Goal: Information Seeking & Learning: Compare options

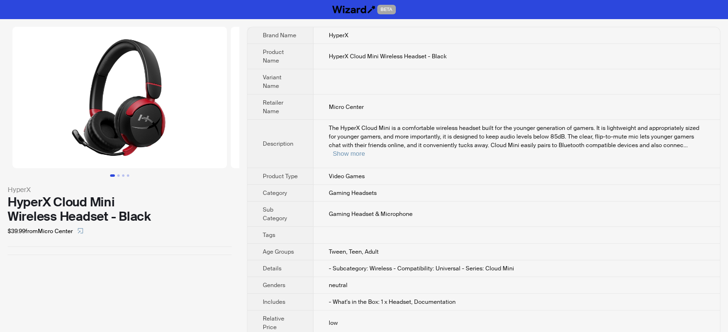
click at [299, 81] on th "Variant Name" at bounding box center [280, 81] width 66 height 25
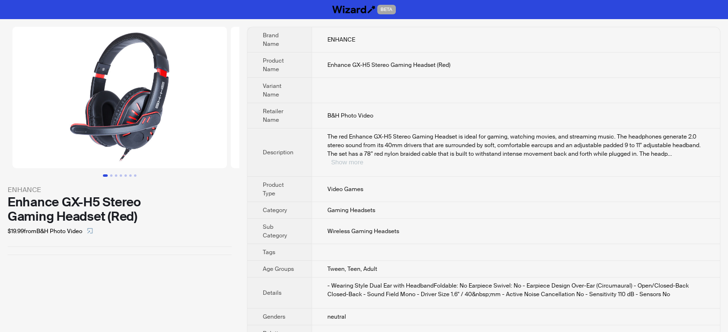
click at [363, 159] on button "Show more" at bounding box center [347, 162] width 32 height 7
click at [384, 126] on td "B&H Photo Video" at bounding box center [515, 115] width 408 height 25
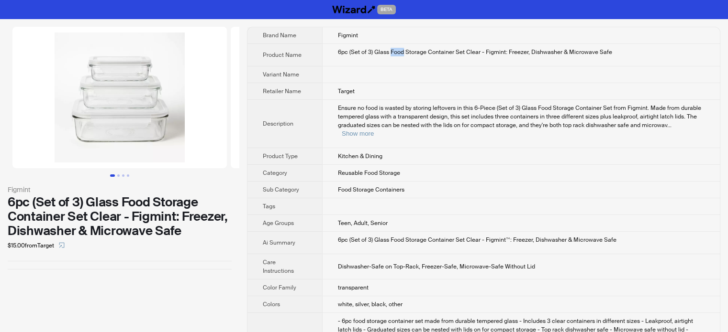
drag, startPoint x: 390, startPoint y: 50, endPoint x: 404, endPoint y: 52, distance: 13.5
type textarea "****"
click at [404, 52] on div "6pc (Set of 3) Glass Food Storage Container Set Clear - Figmint: Freezer, Dishw…" at bounding box center [521, 52] width 366 height 9
copy div "Food"
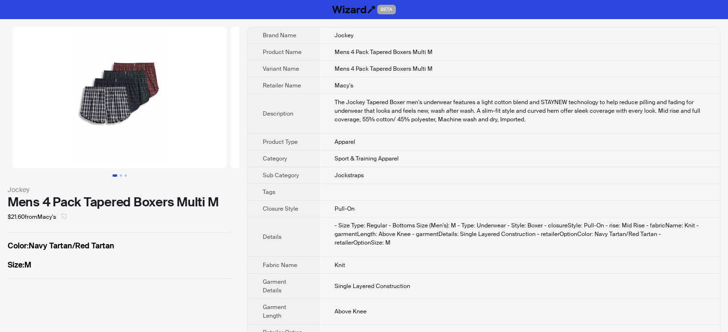
click at [61, 216] on button "button" at bounding box center [63, 217] width 15 height 15
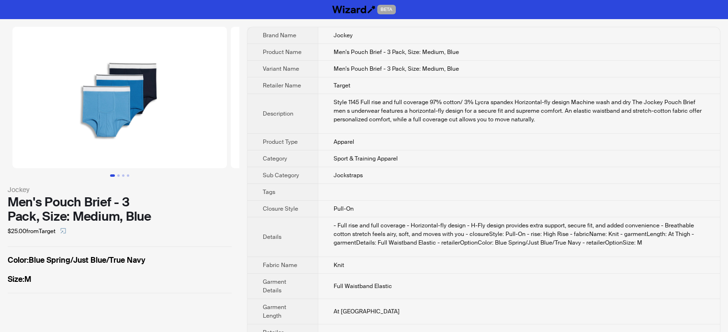
drag, startPoint x: 63, startPoint y: 231, endPoint x: 82, endPoint y: 217, distance: 23.0
click at [63, 230] on icon "select" at bounding box center [63, 231] width 6 height 6
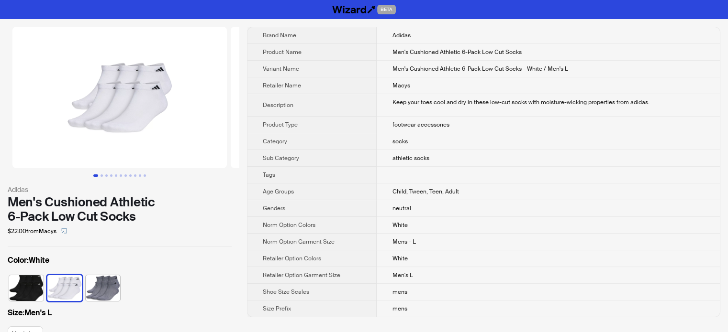
click at [340, 124] on th "Product Type" at bounding box center [311, 125] width 129 height 17
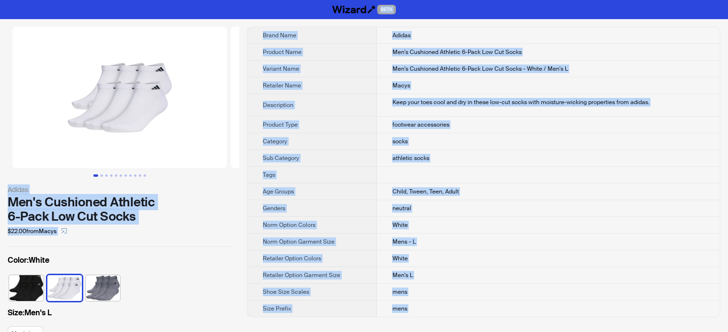
type textarea "**********"
click at [437, 86] on td "Macys" at bounding box center [547, 85] width 343 height 17
click at [440, 92] on td "Macys" at bounding box center [547, 85] width 343 height 17
click at [439, 51] on span "Men's Cushioned Athletic 6-Pack Low Cut Socks" at bounding box center [456, 52] width 129 height 8
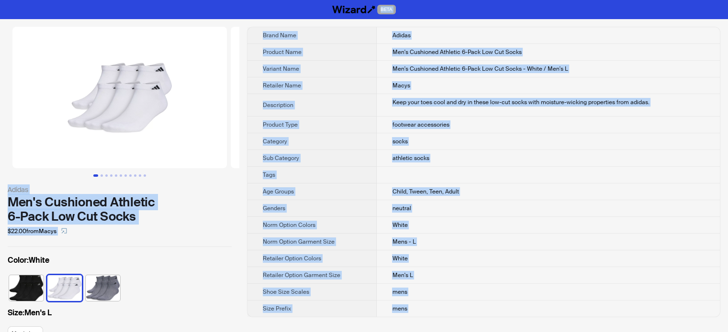
click at [454, 47] on td "Men's Cushioned Athletic 6-Pack Low Cut Socks" at bounding box center [547, 52] width 343 height 17
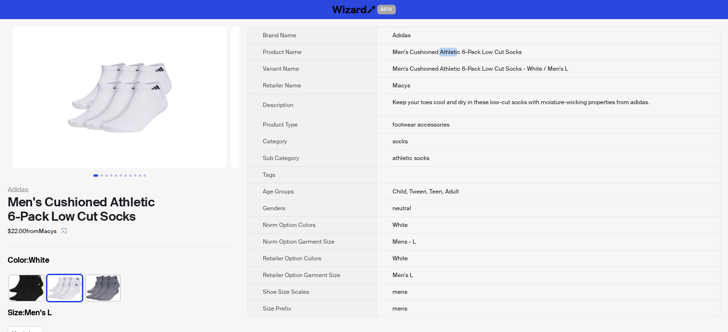
drag, startPoint x: 439, startPoint y: 53, endPoint x: 456, endPoint y: 53, distance: 17.2
click at [456, 53] on span "Men's Cushioned Athletic 6-Pack Low Cut Socks" at bounding box center [456, 52] width 129 height 8
copy span "Athleti"
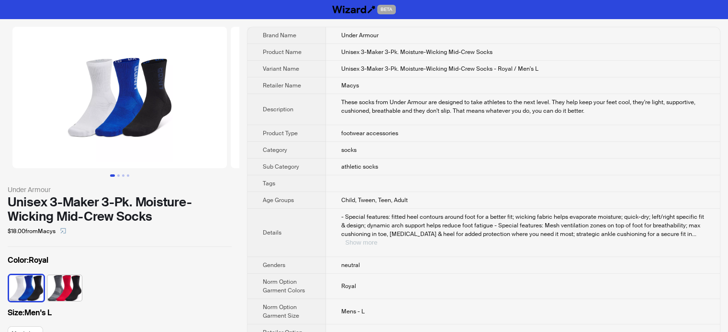
click at [377, 239] on button "Show more" at bounding box center [361, 242] width 32 height 7
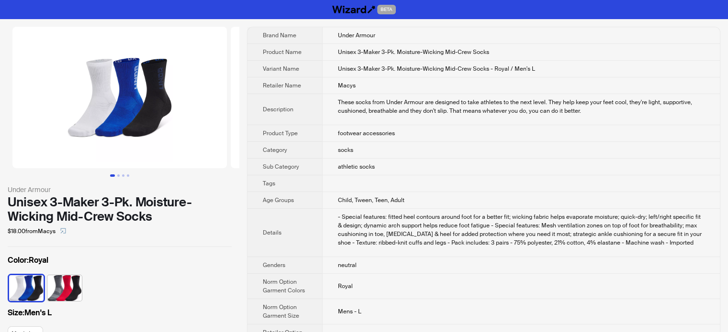
click at [356, 118] on td "These socks from Under Armour are designed to take athletes to the next level. …" at bounding box center [520, 109] width 397 height 31
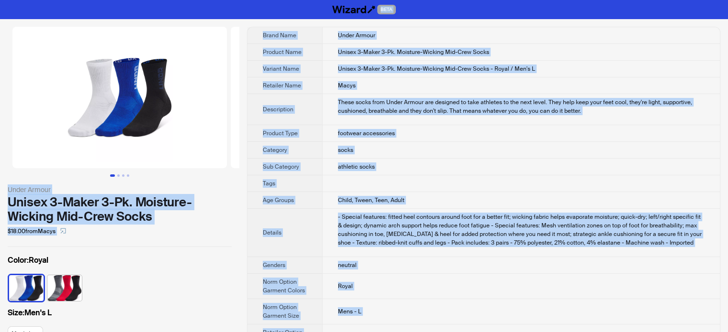
copy body "BETA Under Armour Unisex 3-Maker 3-Pk. Moisture-Wicking Mid-Crew Socks $18.00 f…"
type textarea "**********"
click at [352, 121] on td "These socks from Under Armour are designed to take athletes to the next level. …" at bounding box center [520, 109] width 397 height 31
click at [408, 55] on span "Unisex 3-Maker 3-Pk. Moisture-Wicking Mid-Crew Socks" at bounding box center [413, 52] width 151 height 8
click at [404, 71] on span "Unisex 3-Maker 3-Pk. Moisture-Wicking Mid-Crew Socks - Royal / Men's L" at bounding box center [436, 69] width 197 height 8
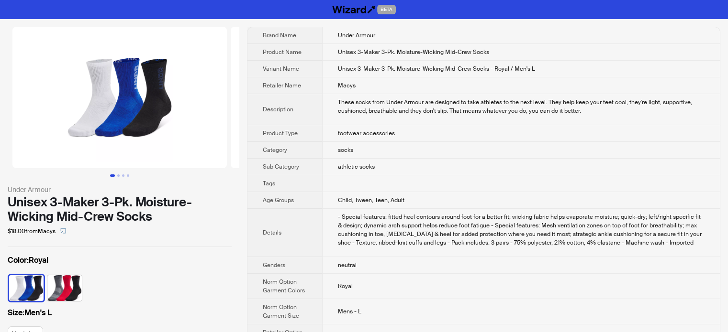
click at [390, 109] on div "These socks from Under Armour are designed to take athletes to the next level. …" at bounding box center [521, 106] width 366 height 17
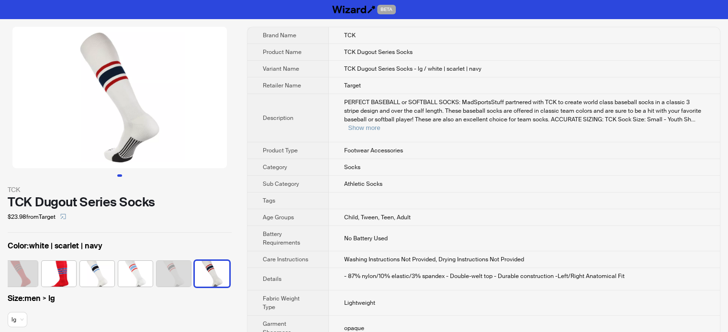
scroll to position [48, 0]
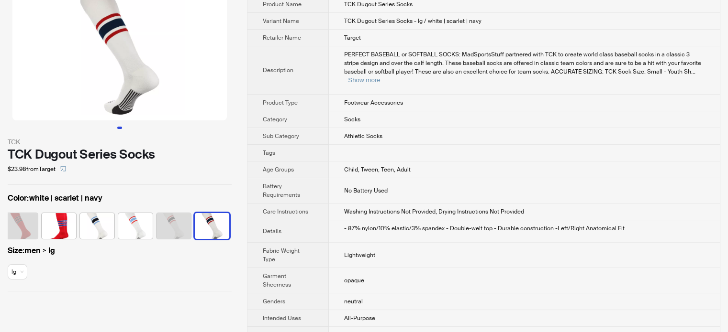
click at [683, 66] on span "PERFECT BASEBALL or SOFTBALL SOCKS: MadSportsStuff partnered with TCK to create…" at bounding box center [522, 63] width 357 height 25
click at [380, 77] on button "Show more" at bounding box center [364, 80] width 32 height 7
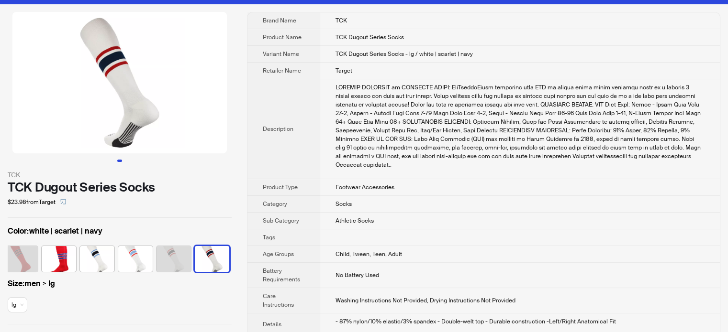
scroll to position [0, 0]
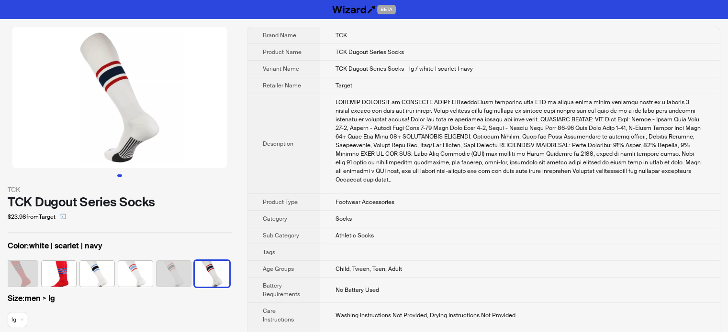
click at [419, 138] on div "PERFECT BASEBALL or SOFTBALL SOCKS: MadSportsStuff partnered with TCK to create…" at bounding box center [519, 141] width 369 height 86
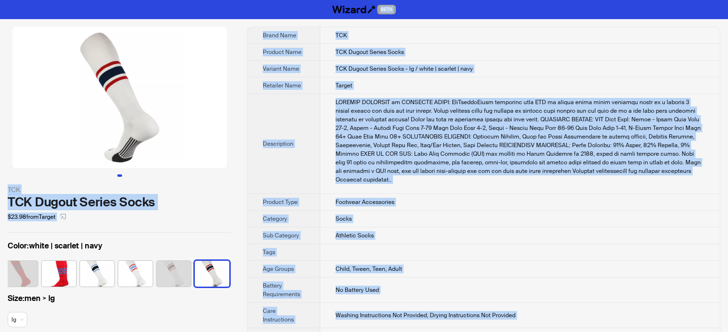
type textarea "**********"
click at [368, 155] on div "PERFECT BASEBALL or SOFTBALL SOCKS: MadSportsStuff partnered with TCK to create…" at bounding box center [519, 141] width 369 height 86
click at [408, 122] on div "PERFECT BASEBALL or SOFTBALL SOCKS: MadSportsStuff partnered with TCK to create…" at bounding box center [519, 141] width 369 height 86
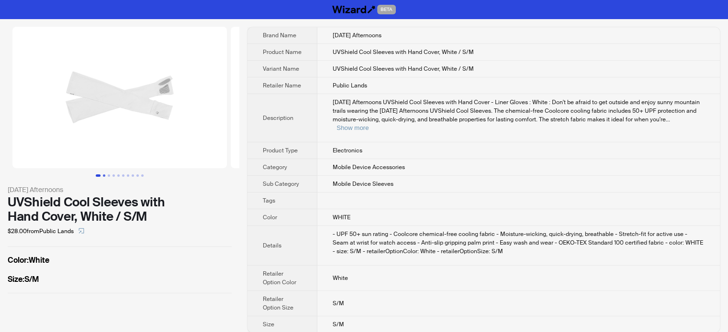
click at [105, 175] on button "Go to slide 2" at bounding box center [104, 176] width 2 height 2
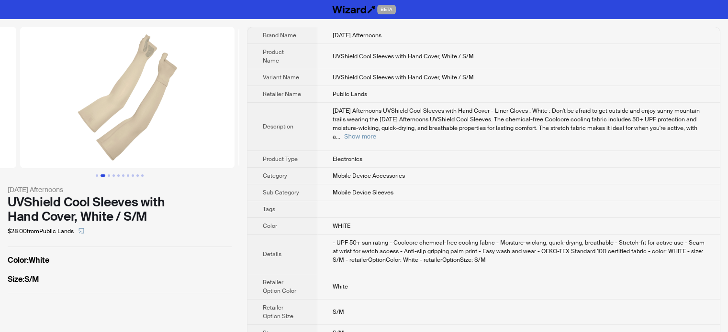
scroll to position [0, 218]
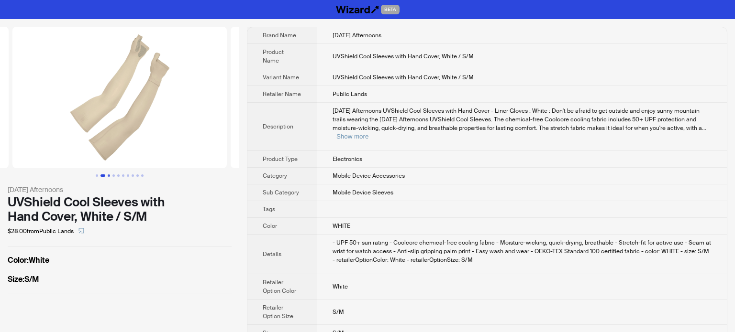
click at [110, 175] on button "Go to slide 3" at bounding box center [109, 176] width 2 height 2
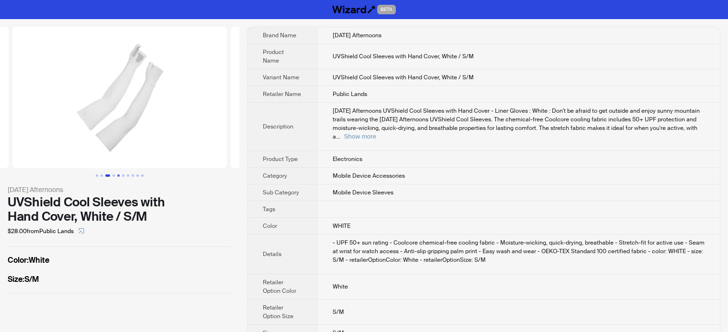
click at [118, 175] on button "Go to slide 5" at bounding box center [118, 176] width 2 height 2
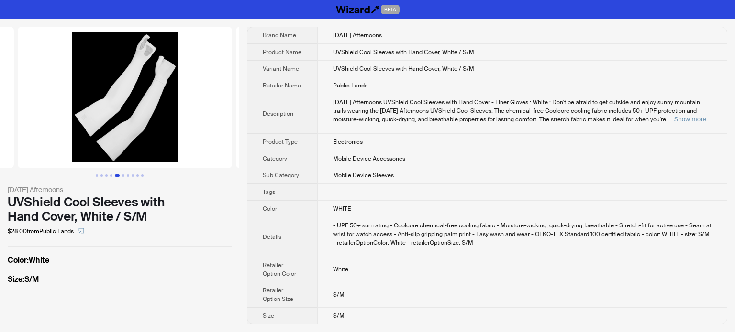
scroll to position [0, 872]
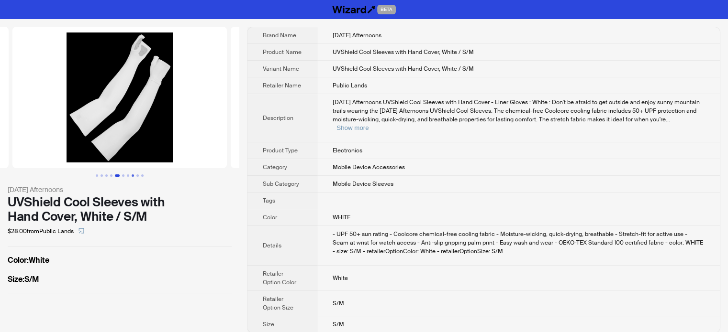
click at [132, 175] on button "Go to slide 8" at bounding box center [133, 176] width 2 height 2
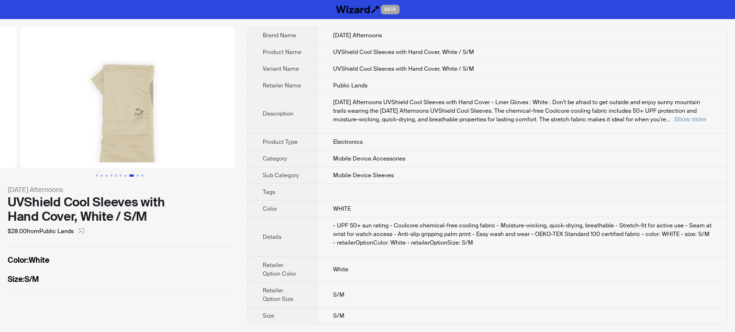
scroll to position [0, 1527]
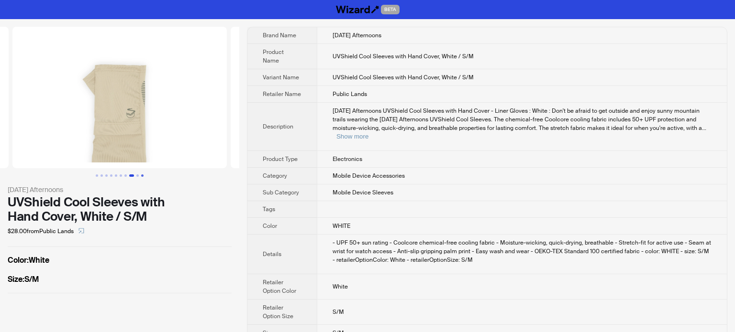
click at [143, 175] on button "Go to slide 10" at bounding box center [142, 176] width 2 height 2
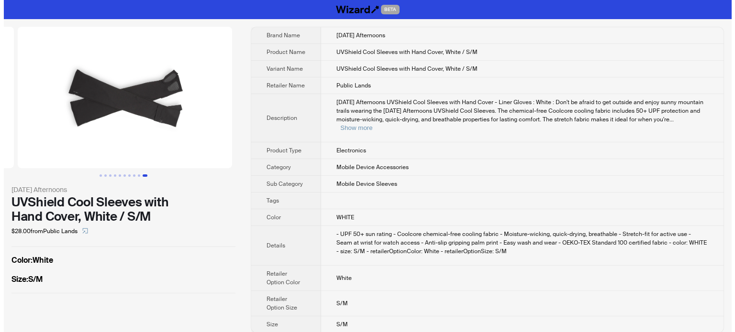
scroll to position [0, 1963]
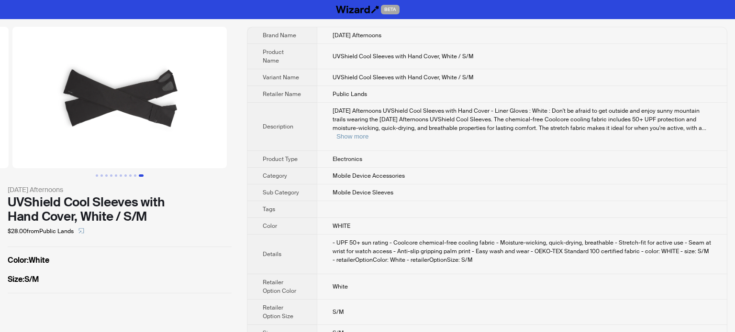
click at [139, 176] on button "Go to slide 10" at bounding box center [141, 176] width 5 height 2
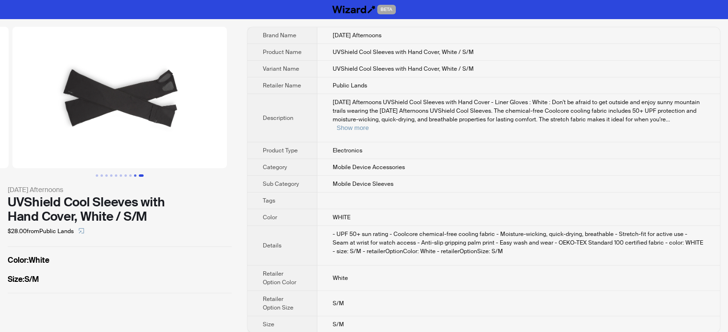
click at [135, 176] on button "Go to slide 9" at bounding box center [135, 176] width 2 height 2
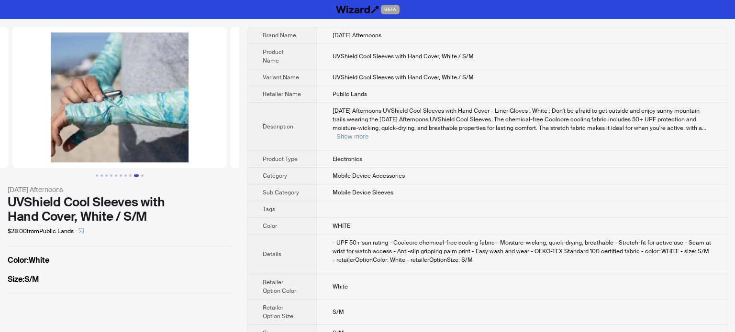
scroll to position [0, 1745]
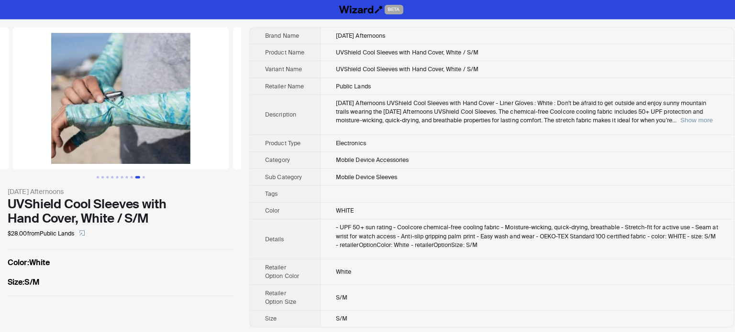
click at [342, 143] on td "Electronics" at bounding box center [521, 142] width 409 height 17
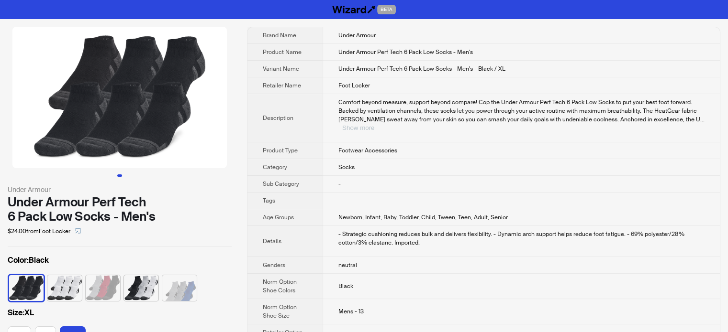
click at [374, 124] on button "Show more" at bounding box center [358, 127] width 32 height 7
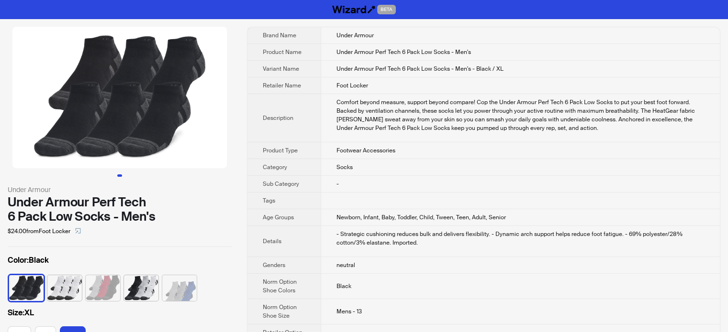
click at [438, 88] on td "Foot Locker" at bounding box center [519, 85] width 399 height 17
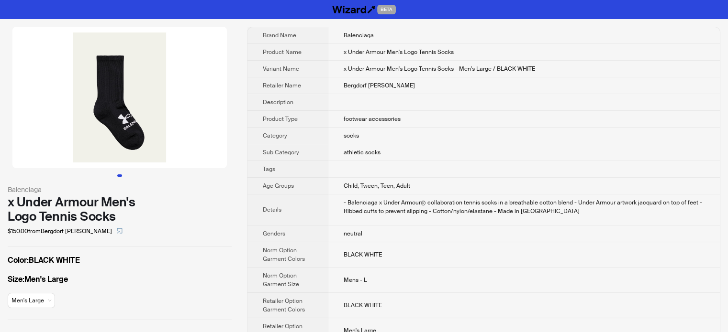
click at [328, 115] on td "footwear accessories" at bounding box center [524, 119] width 392 height 17
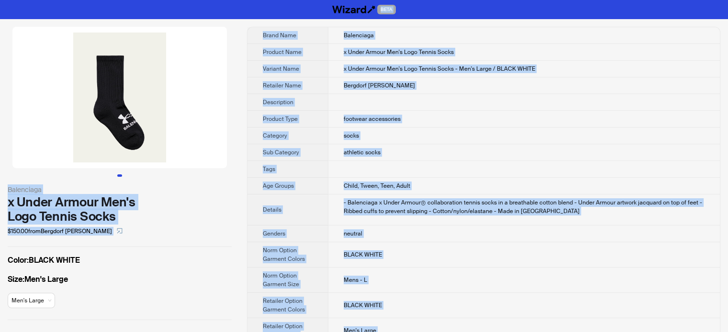
type textarea "**********"
click at [405, 53] on span "x Under Armour Men's Logo Tennis Socks" at bounding box center [398, 52] width 110 height 8
click at [344, 36] on span "Balenciaga" at bounding box center [358, 36] width 30 height 8
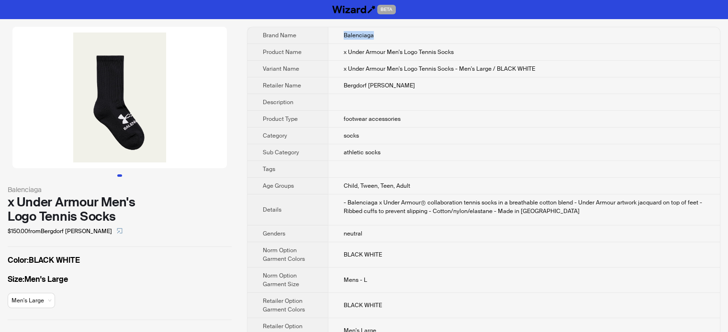
drag, startPoint x: 344, startPoint y: 36, endPoint x: 395, endPoint y: 36, distance: 50.7
click at [395, 36] on td "Balenciaga" at bounding box center [524, 35] width 392 height 17
click at [385, 115] on span "footwear accessories" at bounding box center [371, 119] width 57 height 8
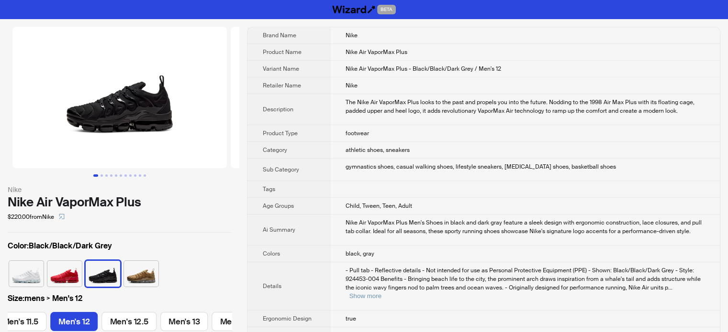
scroll to position [0, 813]
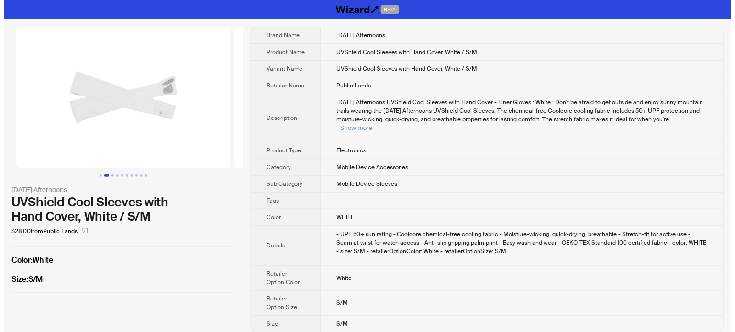
scroll to position [0, 218]
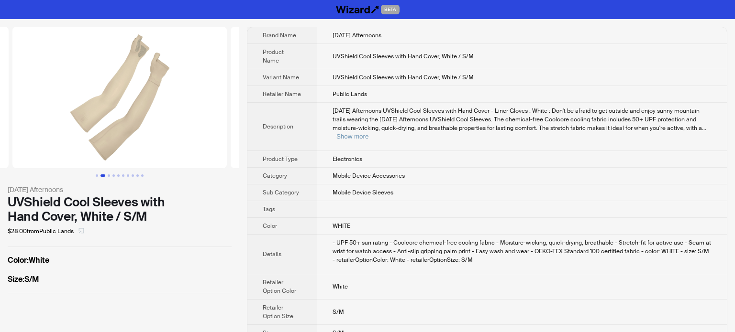
click at [80, 229] on icon "select" at bounding box center [81, 231] width 6 height 6
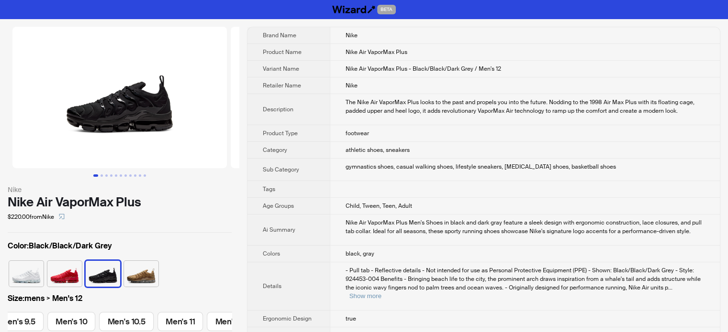
scroll to position [0, 815]
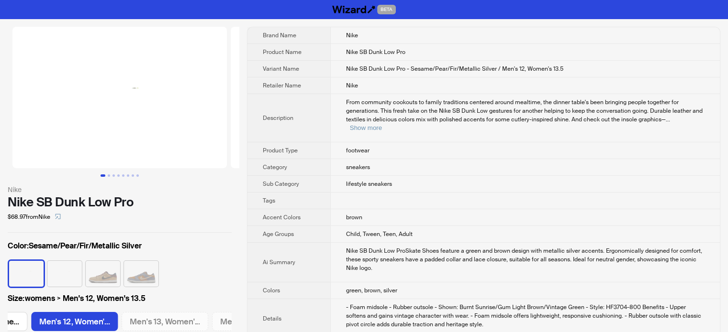
scroll to position [0, 1456]
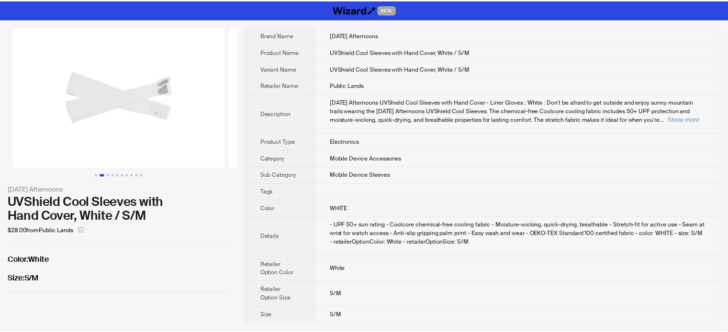
scroll to position [0, 218]
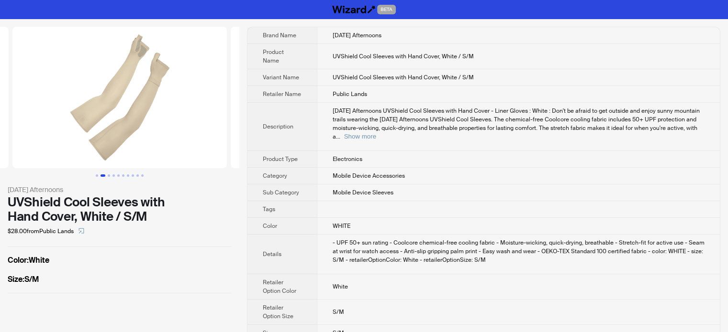
click at [334, 132] on td "Sunday Afternoons UVShield Cool Sleeves with Hand Cover - Liner Gloves : White …" at bounding box center [518, 127] width 403 height 48
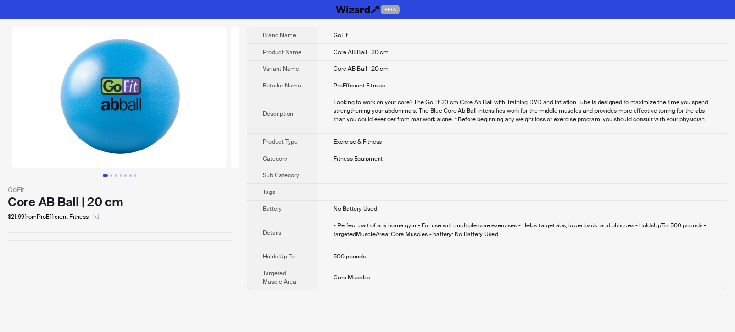
click at [324, 91] on td "ProEfficient Fitness" at bounding box center [522, 85] width 408 height 17
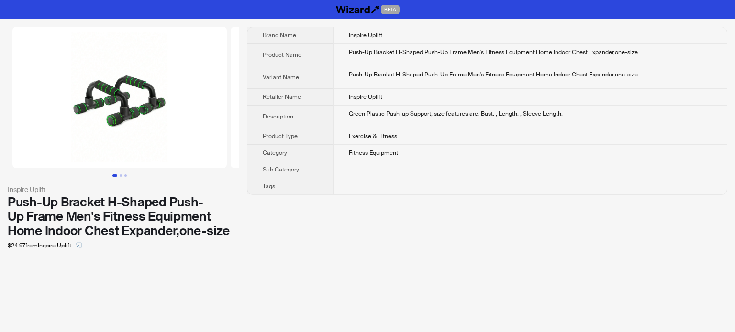
click at [259, 47] on th "Product Name" at bounding box center [290, 55] width 86 height 22
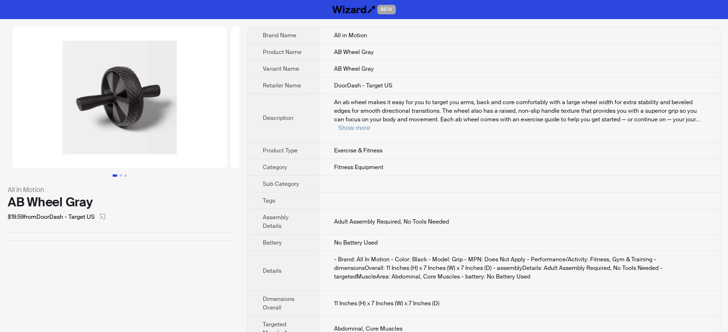
click at [288, 119] on th "Description" at bounding box center [282, 118] width 71 height 48
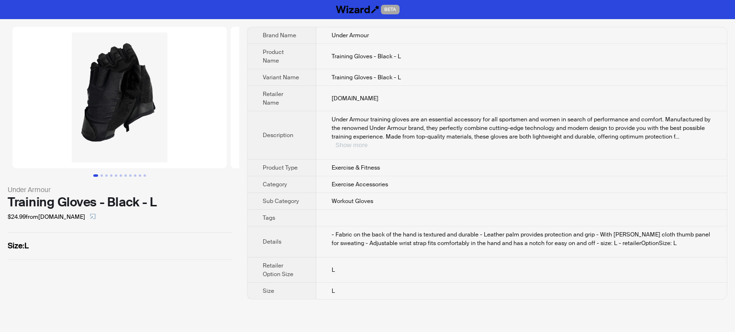
click at [367, 142] on button "Show more" at bounding box center [351, 145] width 32 height 7
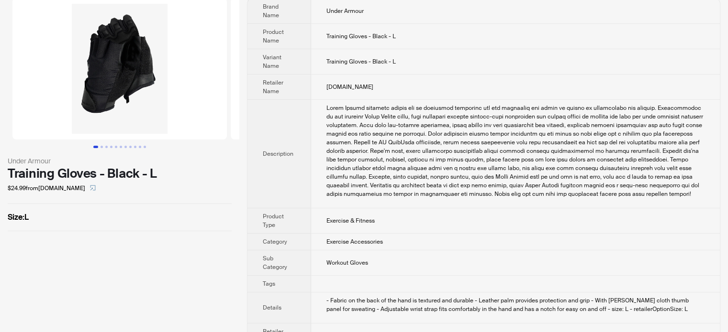
scroll to position [68, 0]
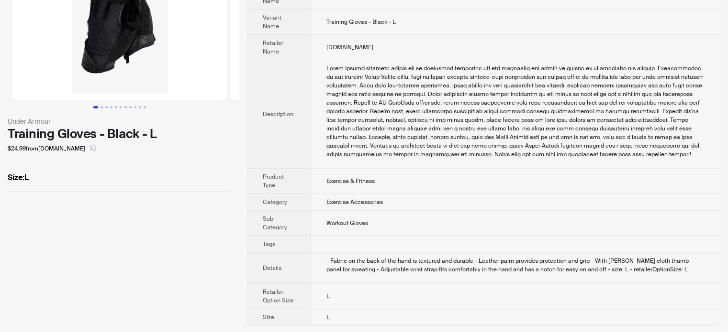
click at [348, 147] on div "Under Armour training gloves are an essential accessory for all sportsmen and w…" at bounding box center [515, 111] width 378 height 95
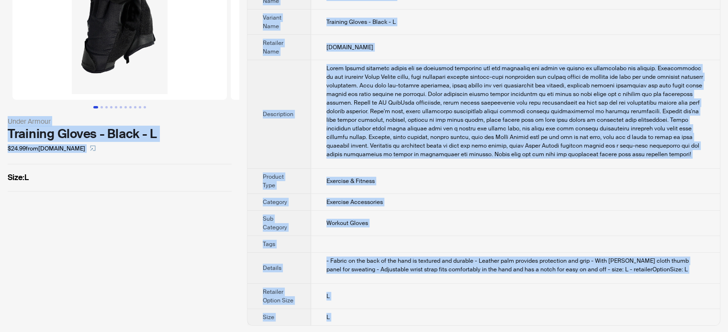
type textarea "**********"
click at [468, 118] on div "Under Armour training gloves are an essential accessory for all sportsmen and w…" at bounding box center [515, 111] width 378 height 95
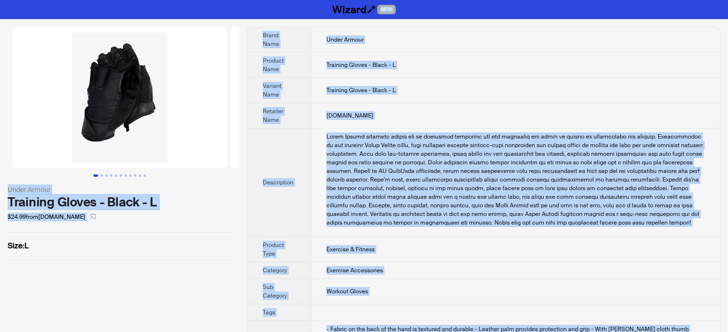
scroll to position [0, 0]
click at [297, 104] on th "Retailer Name" at bounding box center [279, 115] width 64 height 25
click at [348, 76] on td "Training Gloves - Black - L" at bounding box center [515, 65] width 408 height 25
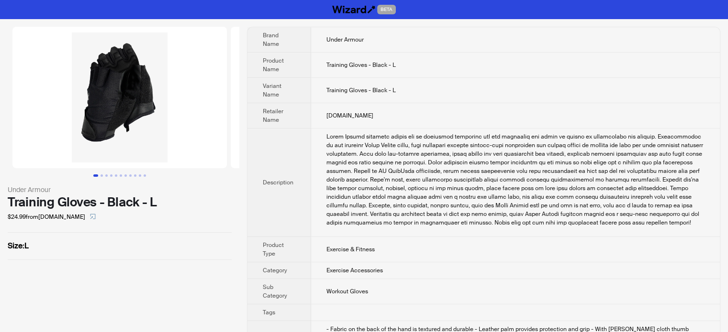
click at [307, 129] on th "Description" at bounding box center [279, 183] width 64 height 109
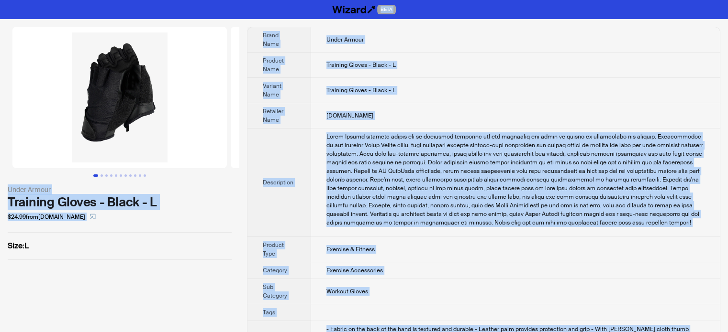
copy body "BETA Under Armour Training Gloves - Black - L $24.99 from WePlay.com Size : L B…"
click at [452, 168] on div "Under Armour training gloves are an essential accessory for all sportsmen and w…" at bounding box center [515, 179] width 378 height 95
click at [407, 200] on div "Under Armour training gloves are an essential accessory for all sportsmen and w…" at bounding box center [515, 179] width 378 height 95
click at [391, 219] on div "Under Armour training gloves are an essential accessory for all sportsmen and w…" at bounding box center [515, 179] width 378 height 95
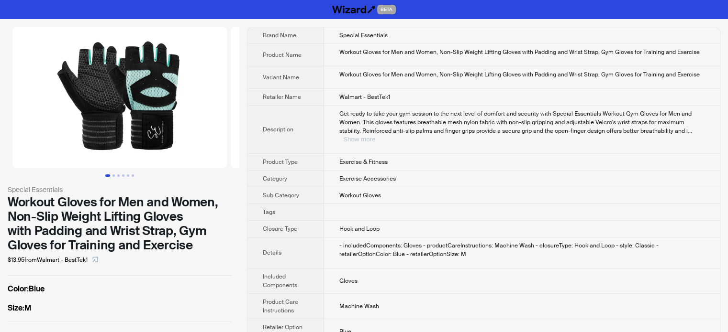
click at [375, 136] on button "Show more" at bounding box center [359, 139] width 32 height 7
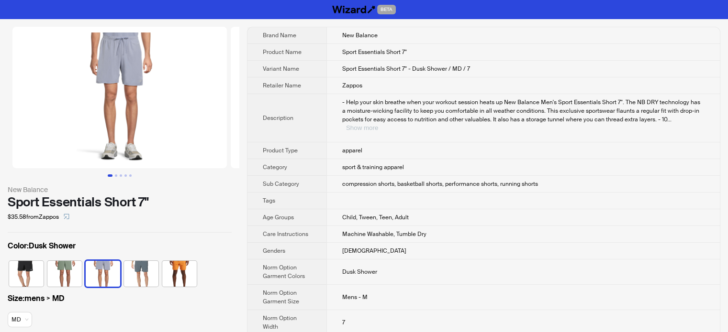
click at [378, 124] on button "Show more" at bounding box center [362, 127] width 32 height 7
click at [69, 216] on icon "select" at bounding box center [67, 217] width 6 height 6
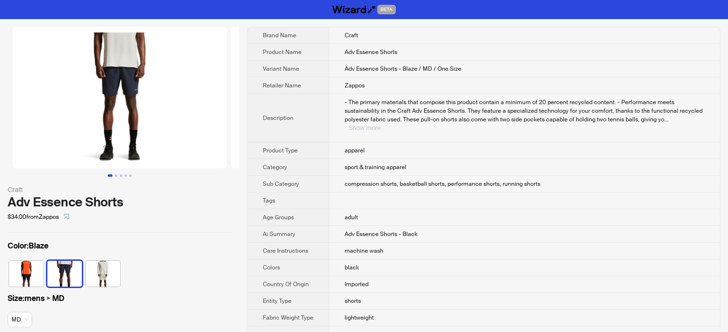
click at [380, 124] on button "Show more" at bounding box center [364, 127] width 32 height 7
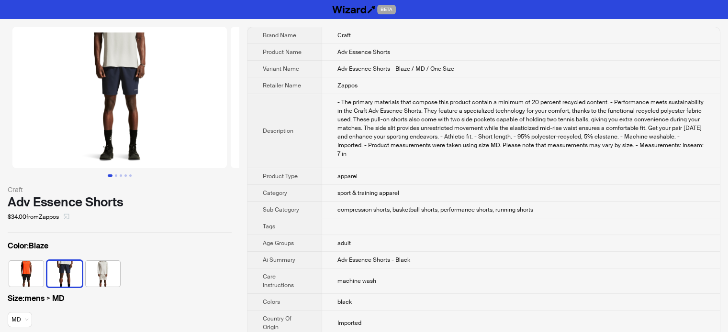
click at [69, 218] on icon "select" at bounding box center [67, 217] width 6 height 6
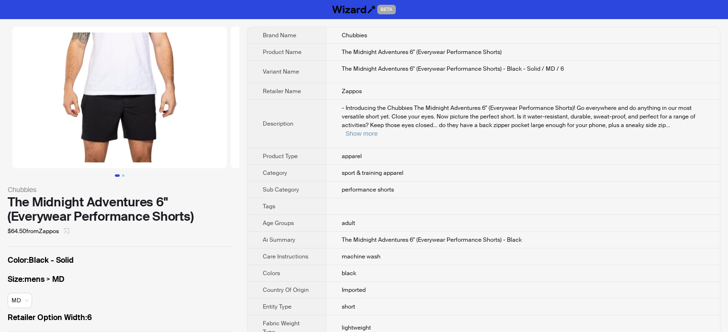
click at [66, 230] on icon "select" at bounding box center [67, 231] width 6 height 6
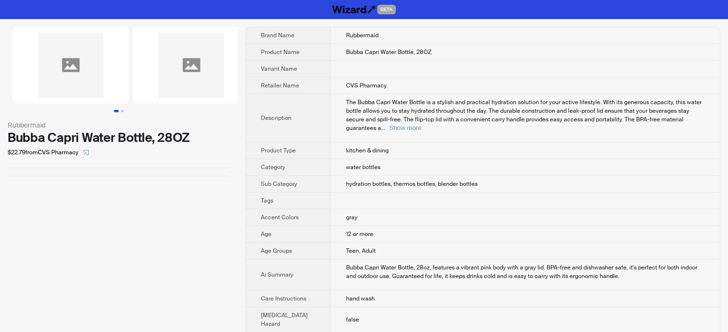
click at [380, 126] on td "The Bubba Capri Water Bottle is a stylish and practical hydration solution for …" at bounding box center [525, 118] width 389 height 48
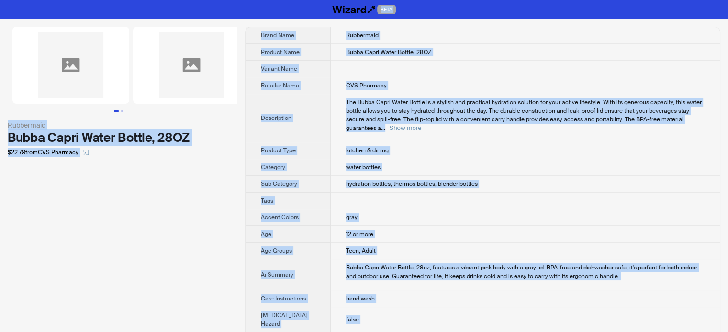
type textarea "**********"
click at [356, 62] on td at bounding box center [525, 69] width 389 height 17
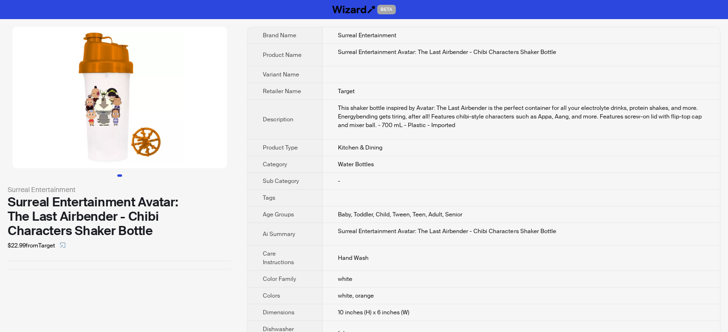
click at [439, 142] on td "Kitchen & Dining" at bounding box center [520, 148] width 397 height 17
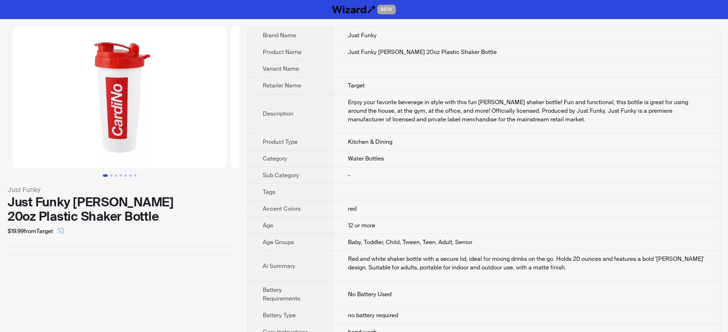
click at [348, 40] on td "Just Funky" at bounding box center [525, 35] width 387 height 17
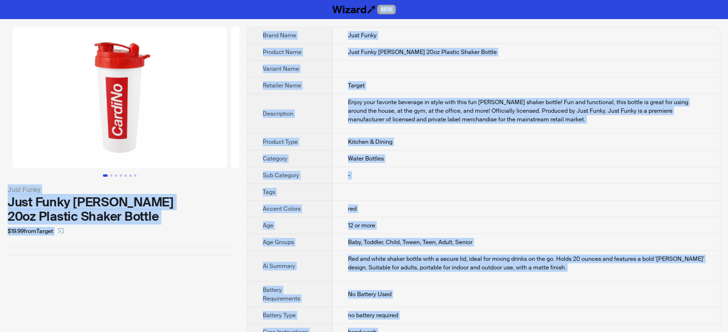
copy body "BETA Just Funky Just Funky CardiNo 20oz Plastic Shaker Bottle $19.99 from Targe…"
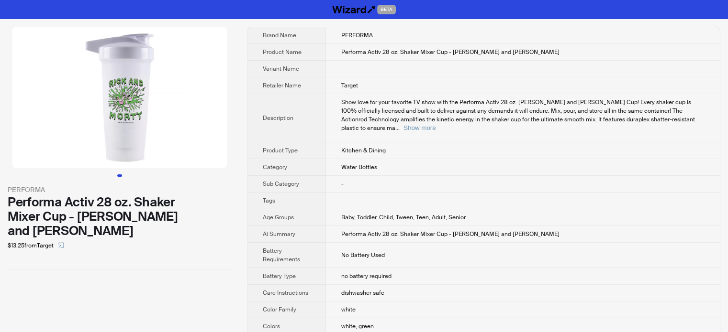
click at [319, 90] on th "Retailer Name" at bounding box center [286, 85] width 78 height 17
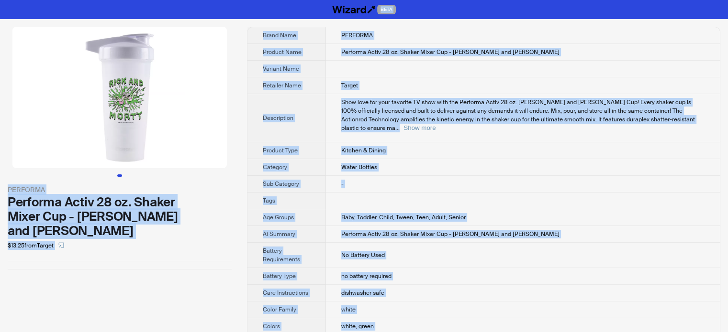
type textarea "**********"
click at [382, 120] on span "Show love for your favorite TV show with the Performa Activ 28 oz. Rick and Mor…" at bounding box center [517, 115] width 353 height 33
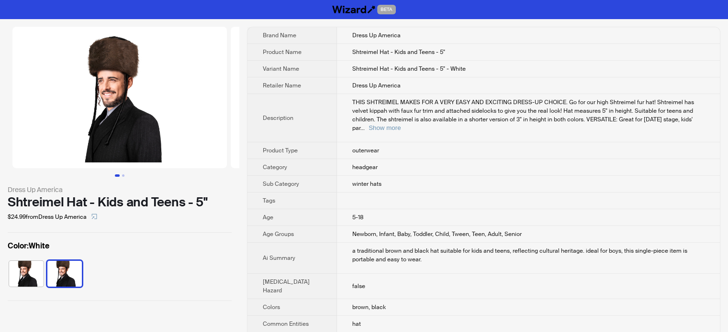
click at [258, 176] on th "Sub Category" at bounding box center [291, 184] width 89 height 17
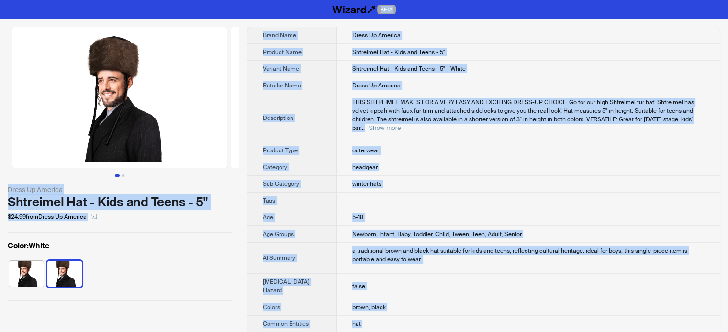
type textarea "**********"
click at [480, 143] on td "outerwear" at bounding box center [528, 151] width 383 height 17
click at [688, 114] on div "THIS SHTREIMEL MAKES FOR A VERY EASY AND EXCITING DRESS-UP CHOICE. Go for our h…" at bounding box center [528, 115] width 352 height 34
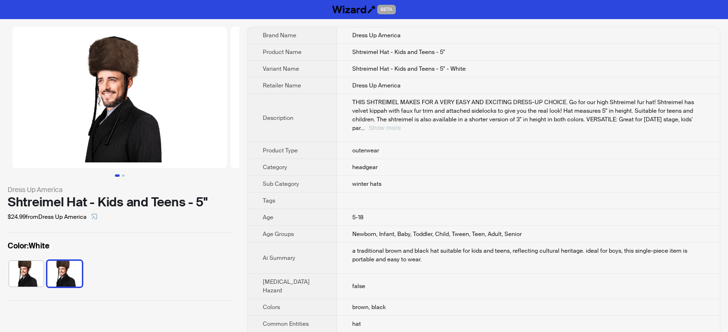
click at [400, 124] on button "Show more" at bounding box center [384, 127] width 32 height 7
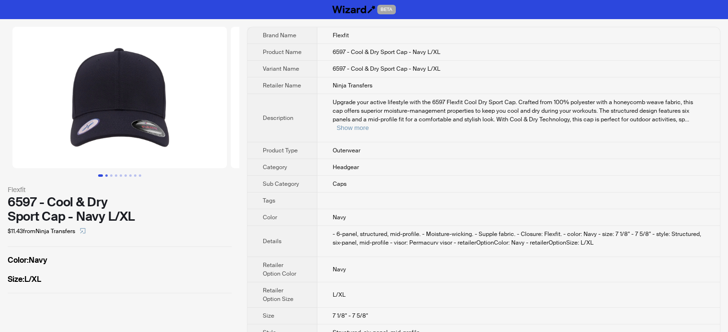
click at [107, 176] on button "Go to slide 2" at bounding box center [106, 176] width 2 height 2
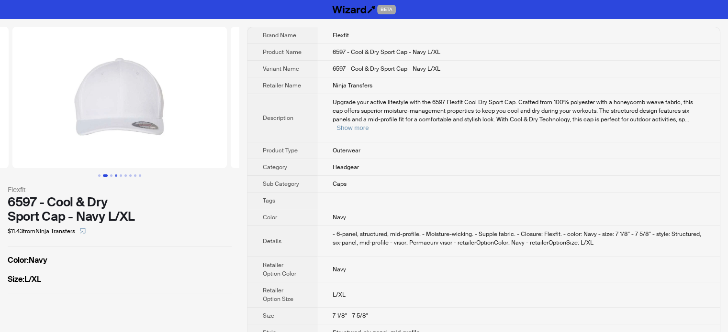
click at [116, 175] on button "Go to slide 4" at bounding box center [116, 176] width 2 height 2
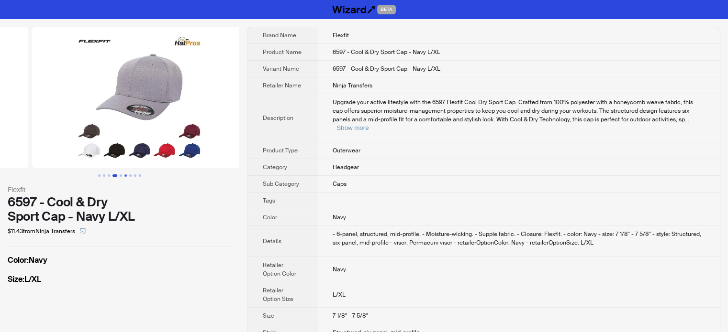
click at [124, 175] on button "Go to slide 6" at bounding box center [125, 176] width 2 height 2
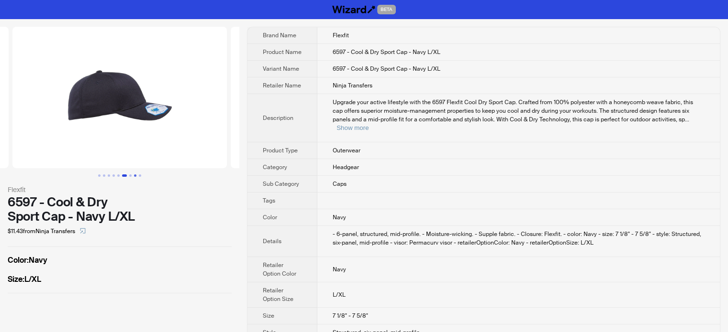
click at [136, 176] on button "Go to slide 8" at bounding box center [135, 176] width 2 height 2
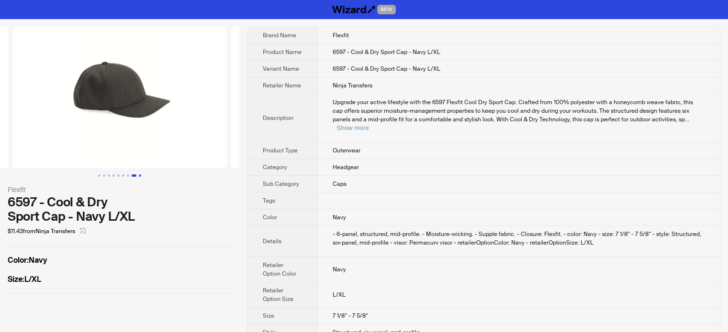
click at [139, 175] on button "Go to slide 9" at bounding box center [140, 176] width 2 height 2
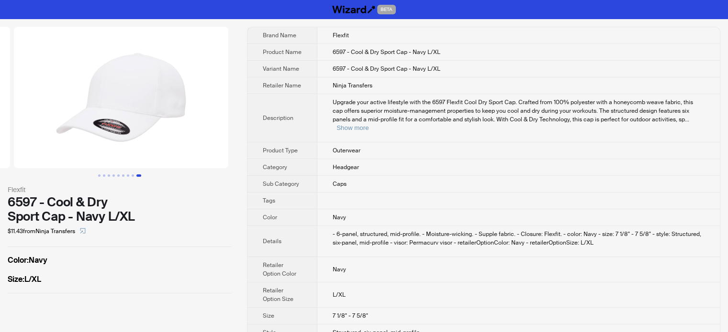
scroll to position [0, 1745]
click at [333, 124] on td "Upgrade your active lifestyle with the 6597 Flexfit Cool Dry Sport Cap. Crafted…" at bounding box center [518, 118] width 402 height 48
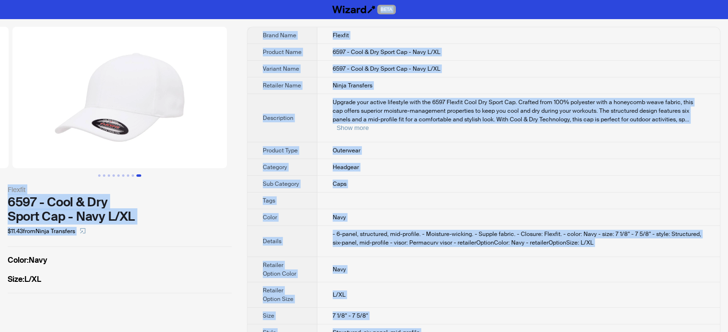
copy body "BETA Flexfit 6597 - Cool & Dry Sport Cap - Navy L/XL $11.43 from Ninja Transfer…"
type textarea "**********"
click at [348, 95] on td "Upgrade your active lifestyle with the 6597 Flexfit Cool Dry Sport Cap. Crafted…" at bounding box center [518, 118] width 402 height 48
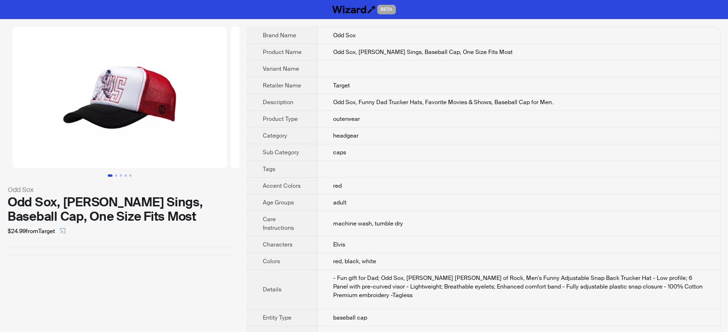
click at [367, 77] on td "Target" at bounding box center [519, 85] width 402 height 17
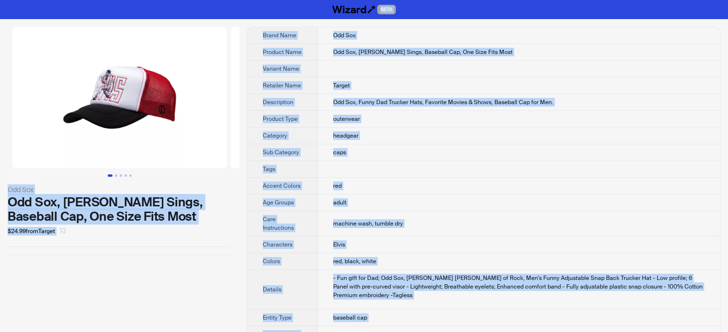
type textarea "**********"
click at [66, 230] on icon "select" at bounding box center [63, 231] width 6 height 6
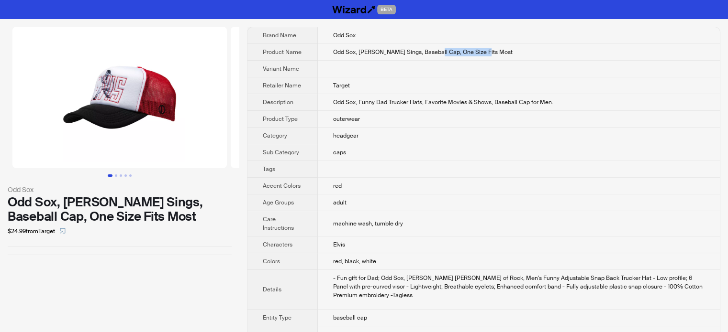
drag, startPoint x: 429, startPoint y: 50, endPoint x: 485, endPoint y: 47, distance: 56.0
type textarea "**********"
click at [485, 47] on td "Odd Sox, Elvis Sings, Baseball Cap, One Size Fits Most" at bounding box center [519, 52] width 402 height 17
click at [410, 133] on td "headgear" at bounding box center [519, 136] width 402 height 17
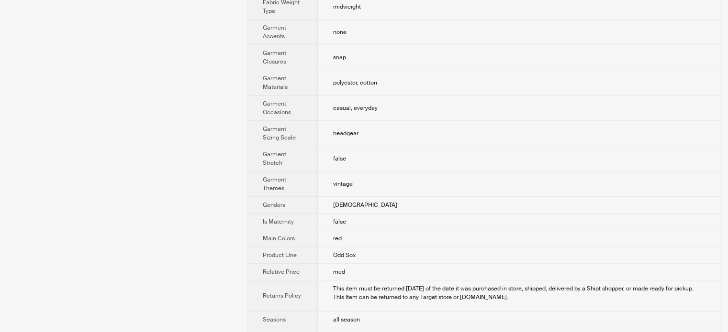
scroll to position [389, 0]
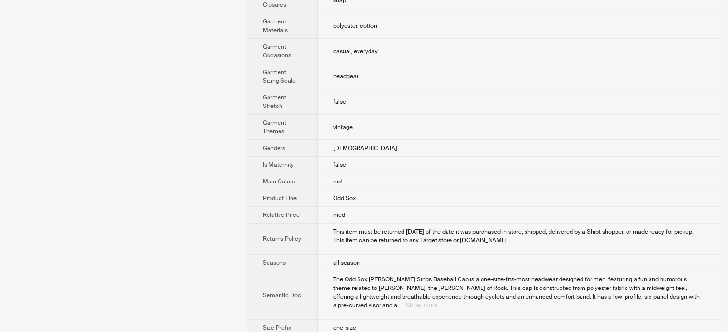
click at [437, 302] on button "Show more" at bounding box center [421, 305] width 32 height 7
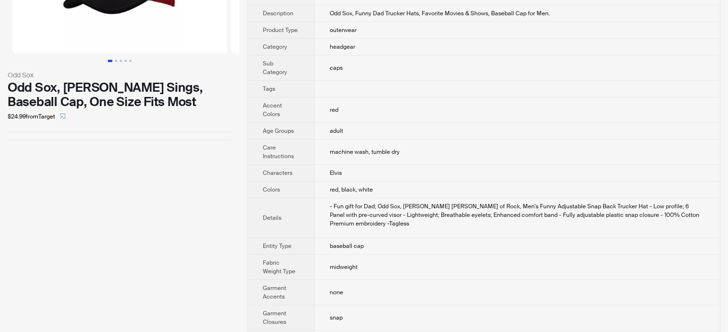
scroll to position [0, 0]
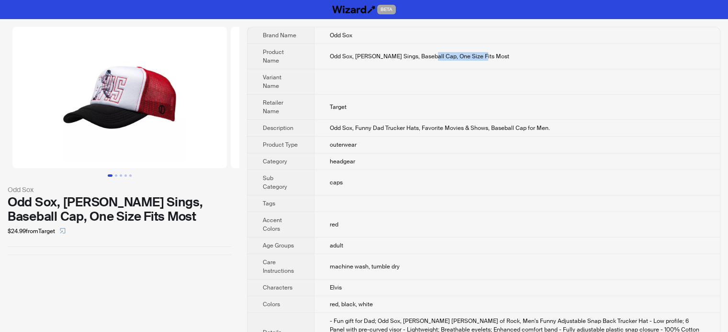
drag, startPoint x: 422, startPoint y: 56, endPoint x: 492, endPoint y: 57, distance: 69.8
click at [492, 57] on td "Odd Sox, Elvis Sings, Baseball Cap, One Size Fits Most" at bounding box center [517, 56] width 406 height 25
click at [430, 124] on span "Odd Sox, Funny Dad Trucker Hats, Favorite Movies & Shows, Baseball Cap for Men." at bounding box center [440, 128] width 220 height 8
drag, startPoint x: 453, startPoint y: 54, endPoint x: 481, endPoint y: 54, distance: 27.7
click at [481, 54] on td "Odd Sox, Elvis Sings, Baseball Cap, One Size Fits Most" at bounding box center [517, 56] width 406 height 25
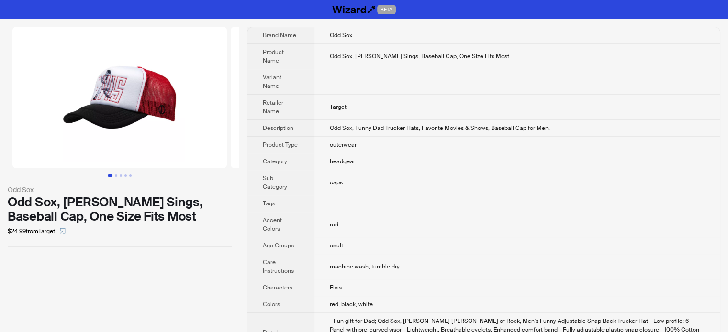
click at [355, 48] on td "Odd Sox, Elvis Sings, Baseball Cap, One Size Fits Most" at bounding box center [517, 56] width 406 height 25
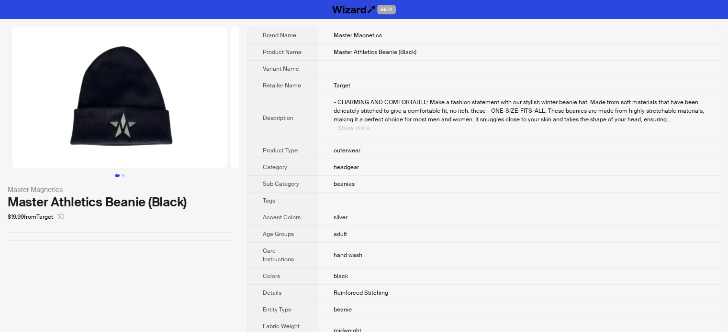
click at [369, 124] on button "Show more" at bounding box center [353, 127] width 32 height 7
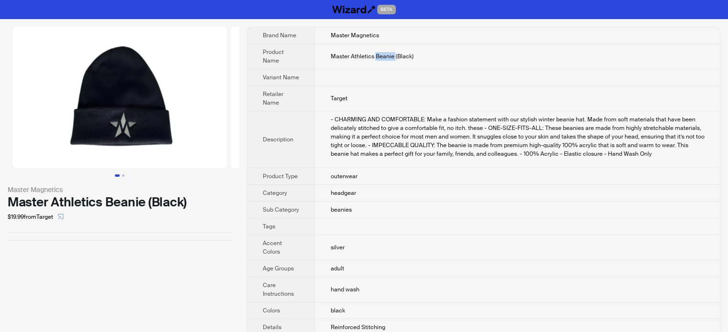
drag, startPoint x: 375, startPoint y: 55, endPoint x: 394, endPoint y: 55, distance: 19.2
type textarea "******"
click at [394, 55] on span "Master Athletics Beanie (Black)" at bounding box center [371, 57] width 83 height 8
click at [429, 73] on td at bounding box center [517, 77] width 405 height 17
click at [63, 216] on icon "select" at bounding box center [61, 217] width 6 height 6
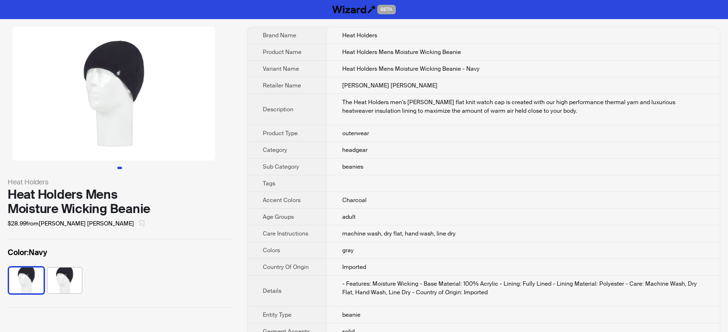
click at [139, 224] on icon "select" at bounding box center [141, 223] width 5 height 5
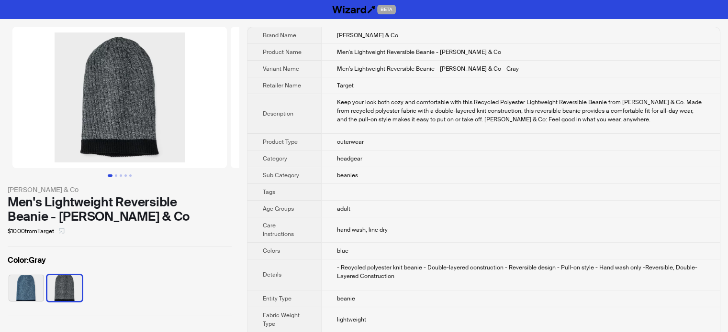
click at [65, 229] on icon "select" at bounding box center [62, 231] width 6 height 6
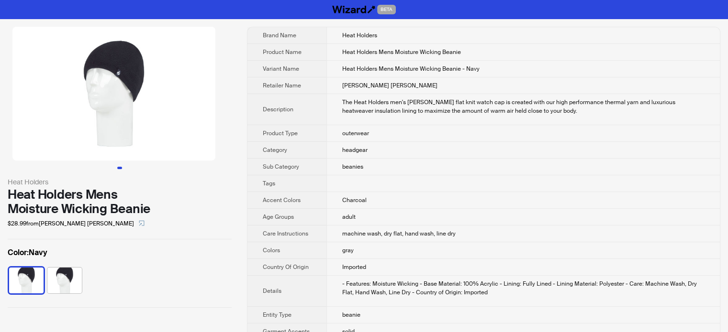
scroll to position [48, 0]
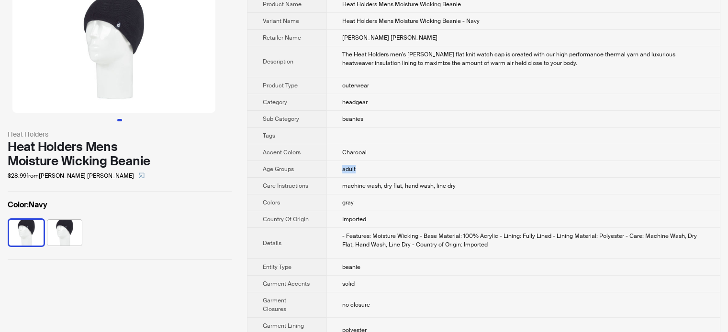
drag, startPoint x: 342, startPoint y: 170, endPoint x: 358, endPoint y: 169, distance: 16.3
click at [358, 169] on td "adult" at bounding box center [522, 169] width 393 height 17
click at [349, 211] on td "Imported" at bounding box center [522, 219] width 393 height 17
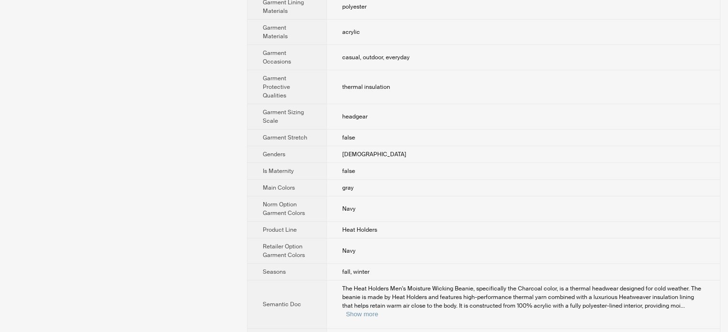
scroll to position [383, 0]
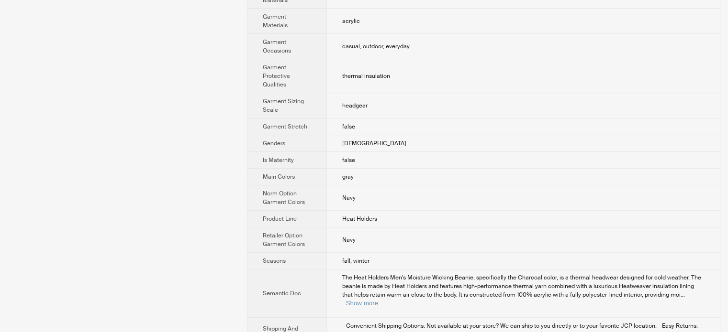
click at [358, 287] on span "The Heat Holders Men's Moisture Wicking Beanie, specifically the Charcoal color…" at bounding box center [521, 286] width 359 height 25
click at [357, 300] on button "Show more" at bounding box center [362, 303] width 32 height 7
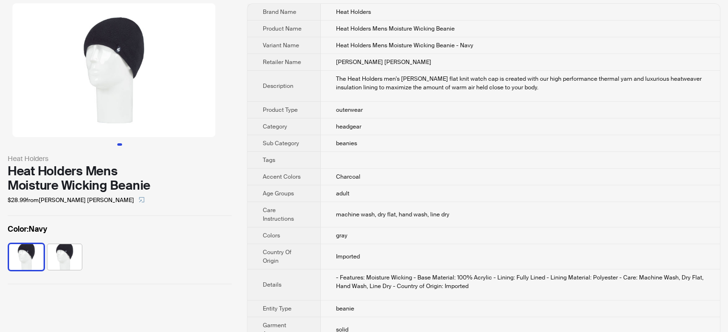
scroll to position [0, 0]
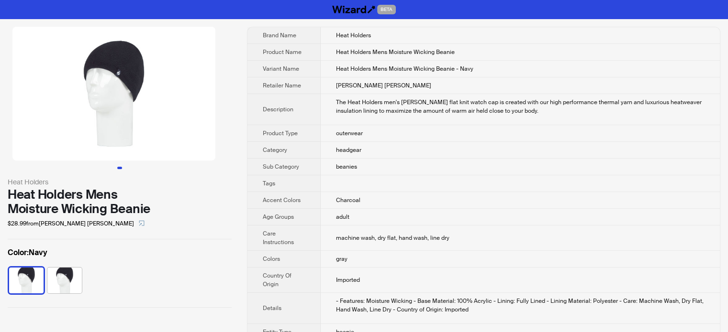
click at [114, 169] on ul at bounding box center [119, 168] width 239 height 2
click at [125, 170] on div "Heat Holders Heat Holders Mens Moisture Wicking Beanie $28.99 from JC Penney Co…" at bounding box center [119, 167] width 239 height 297
click at [301, 84] on th "Retailer Name" at bounding box center [283, 85] width 73 height 17
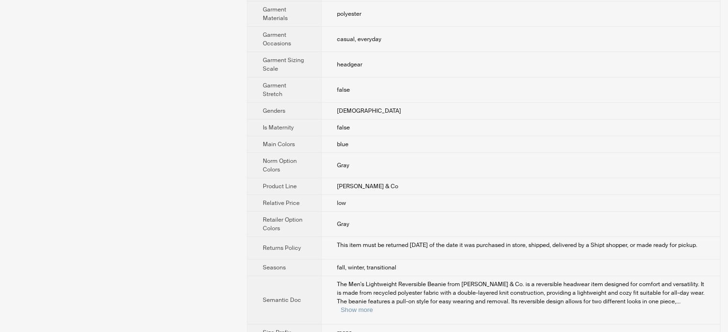
scroll to position [421, 0]
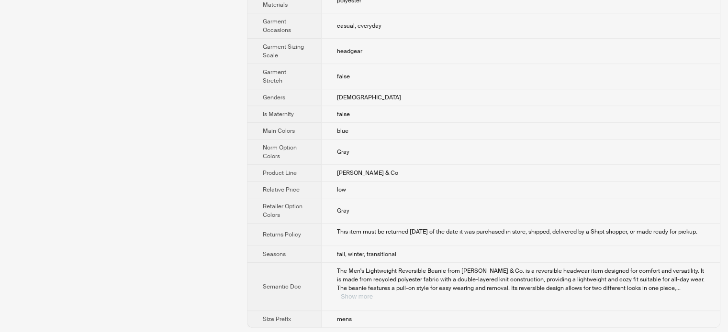
click at [373, 293] on button "Show more" at bounding box center [357, 296] width 32 height 7
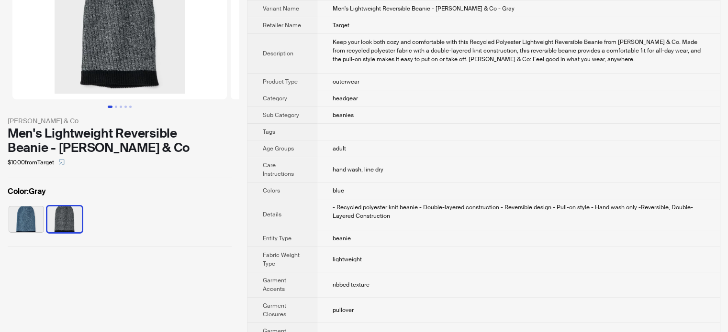
scroll to position [0, 0]
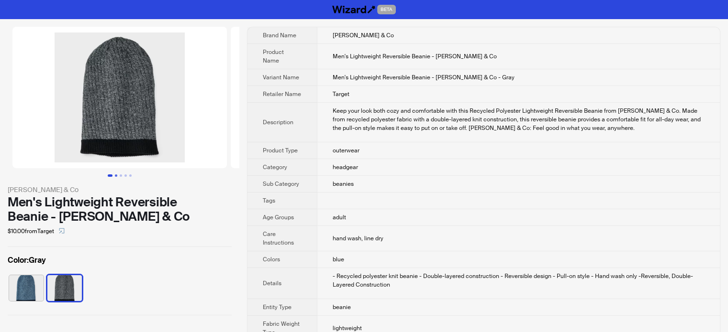
click at [115, 175] on button "Go to slide 2" at bounding box center [116, 176] width 2 height 2
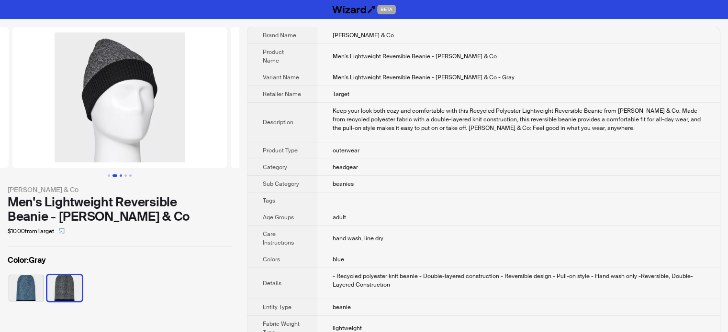
click at [120, 175] on button "Go to slide 3" at bounding box center [121, 176] width 2 height 2
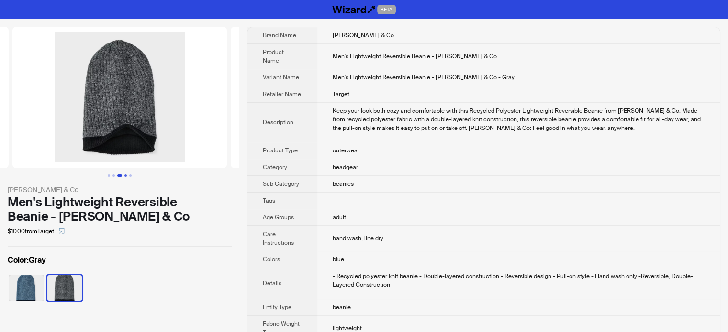
click at [124, 175] on button "Go to slide 4" at bounding box center [125, 176] width 2 height 2
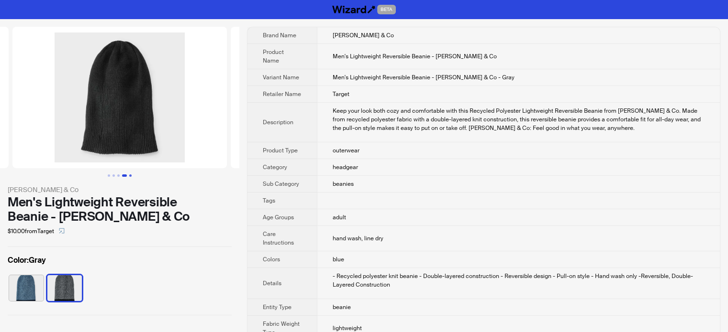
click at [132, 175] on button "Go to slide 5" at bounding box center [130, 176] width 2 height 2
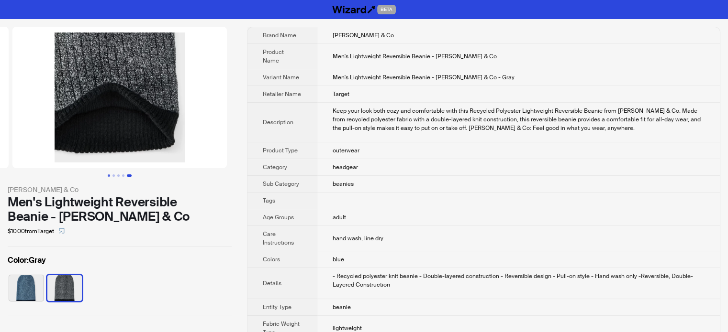
click at [108, 176] on button "Go to slide 1" at bounding box center [109, 176] width 2 height 2
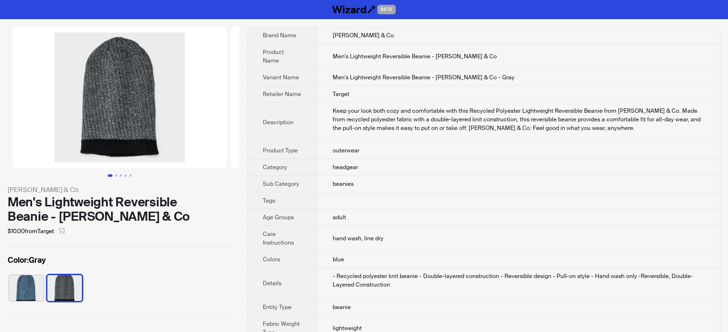
click at [319, 130] on td "Keep your look both cozy and comfortable with this Recycled Polyester Lightweig…" at bounding box center [518, 123] width 403 height 40
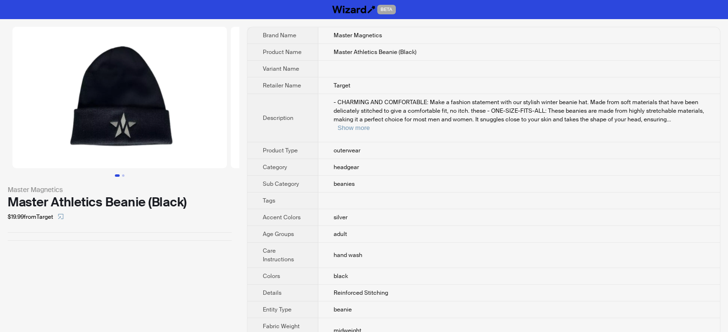
click at [287, 89] on th "Retailer Name" at bounding box center [282, 85] width 71 height 17
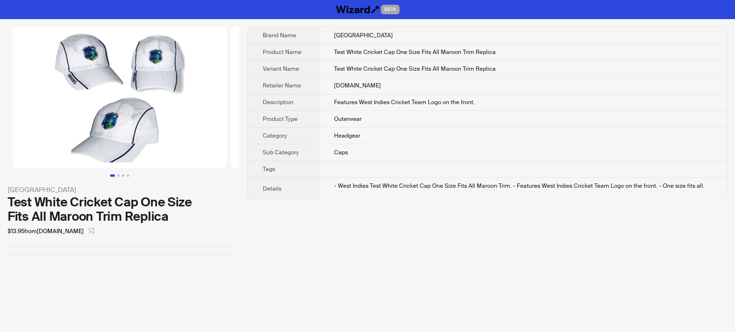
click at [267, 99] on span "Description" at bounding box center [278, 103] width 31 height 8
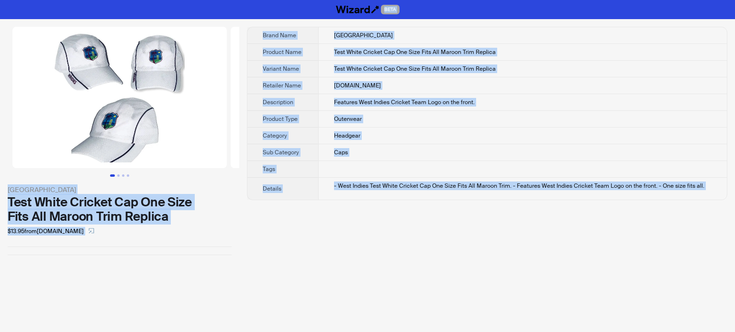
type textarea "**********"
click at [309, 92] on th "Retailer Name" at bounding box center [282, 85] width 71 height 17
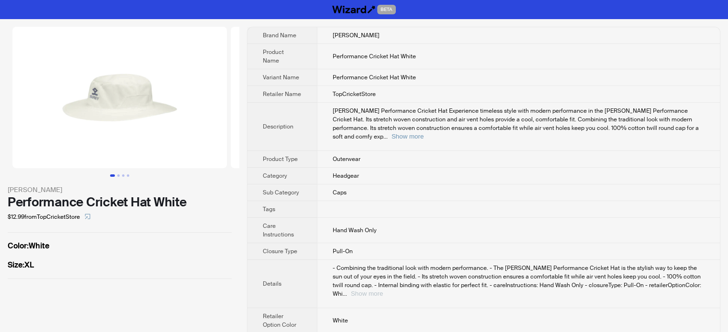
click at [383, 290] on button "Show more" at bounding box center [367, 293] width 32 height 7
click at [423, 133] on button "Show more" at bounding box center [407, 136] width 32 height 7
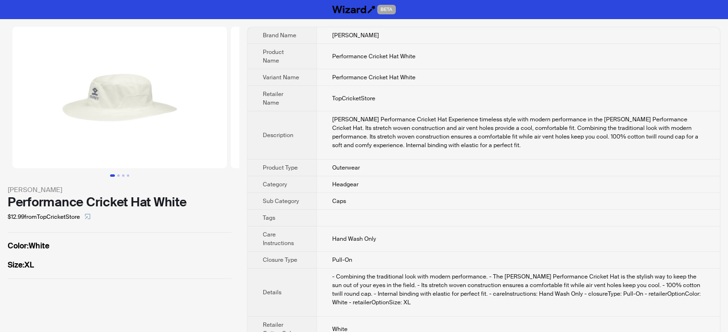
click at [330, 121] on td "Shrey Performance Cricket Hat Experience timeless style with modern performance…" at bounding box center [517, 135] width 403 height 48
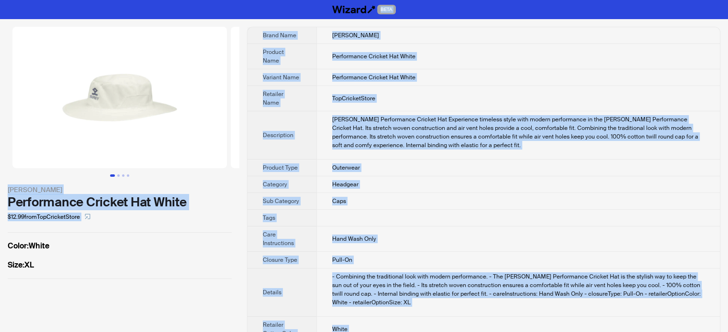
type textarea "**********"
click at [306, 69] on th "Variant Name" at bounding box center [281, 77] width 69 height 17
click at [339, 56] on td "Performance Cricket Hat White" at bounding box center [517, 56] width 403 height 25
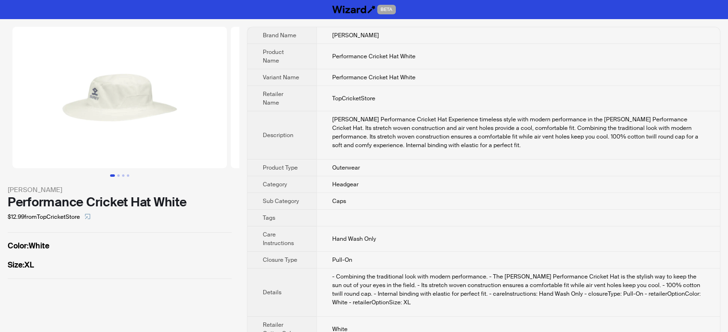
click at [344, 130] on div "Shrey Performance Cricket Hat Experience timeless style with modern performance…" at bounding box center [518, 132] width 372 height 34
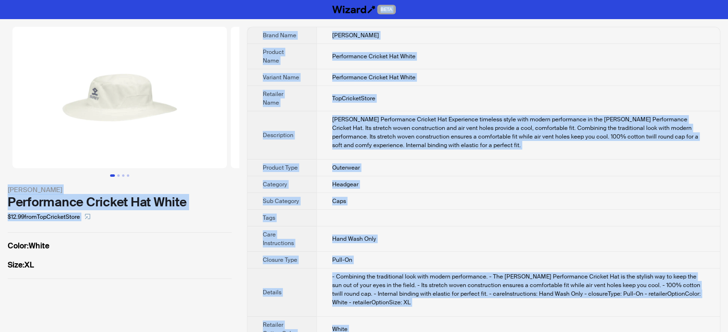
click at [295, 46] on th "Product Name" at bounding box center [281, 56] width 69 height 25
click at [339, 115] on div "Shrey Performance Cricket Hat Experience timeless style with modern performance…" at bounding box center [518, 132] width 372 height 34
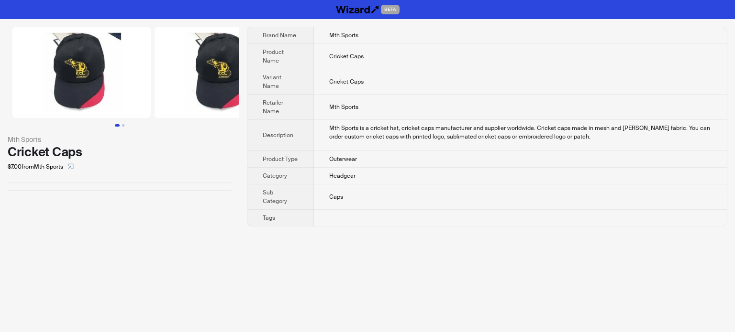
click at [379, 172] on td "Headgear" at bounding box center [520, 176] width 413 height 17
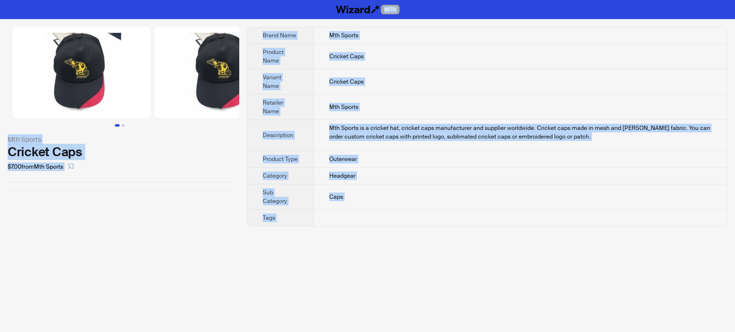
type textarea "**********"
click at [390, 121] on td "Mth Sports is a cricket hat, cricket caps manufacturer and supplier worldwide. …" at bounding box center [520, 135] width 413 height 31
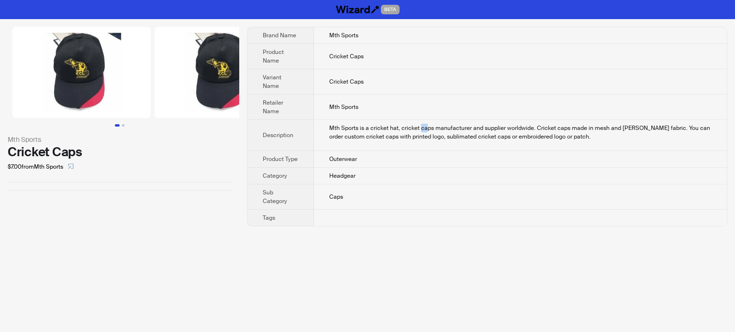
drag, startPoint x: 419, startPoint y: 128, endPoint x: 427, endPoint y: 129, distance: 7.7
click at [427, 129] on div "Mth Sports is a cricket hat, cricket caps manufacturer and supplier worldwide. …" at bounding box center [520, 132] width 382 height 17
click at [382, 135] on div "Mth Sports is a cricket hat, cricket caps manufacturer and supplier worldwide. …" at bounding box center [520, 132] width 382 height 17
click at [296, 110] on th "Retailer Name" at bounding box center [280, 107] width 66 height 25
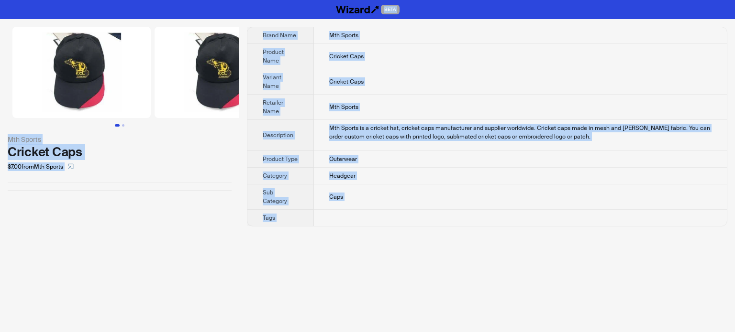
click at [356, 95] on td "Mth Sports" at bounding box center [520, 107] width 413 height 25
